Goal: Entertainment & Leisure: Consume media (video, audio)

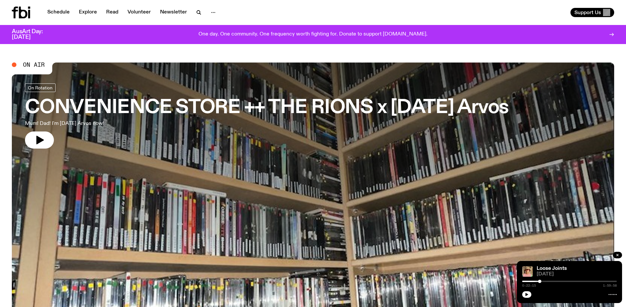
click at [264, 33] on p "One day. One community. One frequency worth fighting for. Donate to support [DO…" at bounding box center [313, 35] width 229 height 6
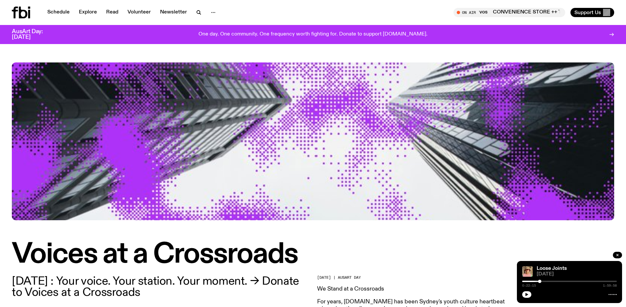
click at [21, 8] on icon at bounding box center [21, 13] width 18 height 12
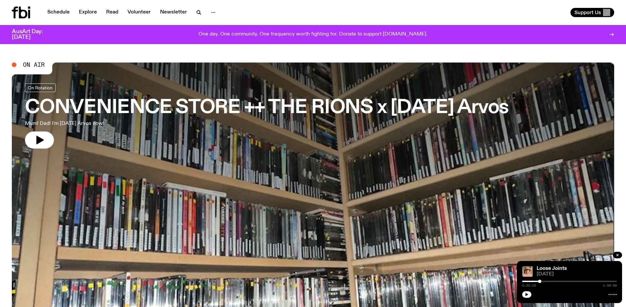
click at [218, 14] on div at bounding box center [213, 12] width 13 height 9
click at [210, 14] on icon "button" at bounding box center [213, 13] width 8 height 8
click at [211, 12] on icon "button" at bounding box center [213, 13] width 8 height 8
click at [198, 11] on icon "button" at bounding box center [199, 13] width 8 height 8
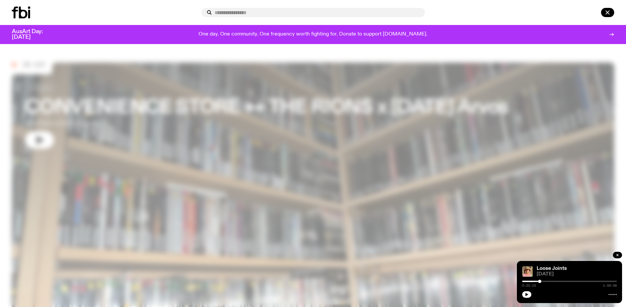
click at [104, 12] on div at bounding box center [105, 13] width 187 height 12
click at [611, 12] on icon "button" at bounding box center [608, 13] width 8 height 8
